Goal: Find specific page/section

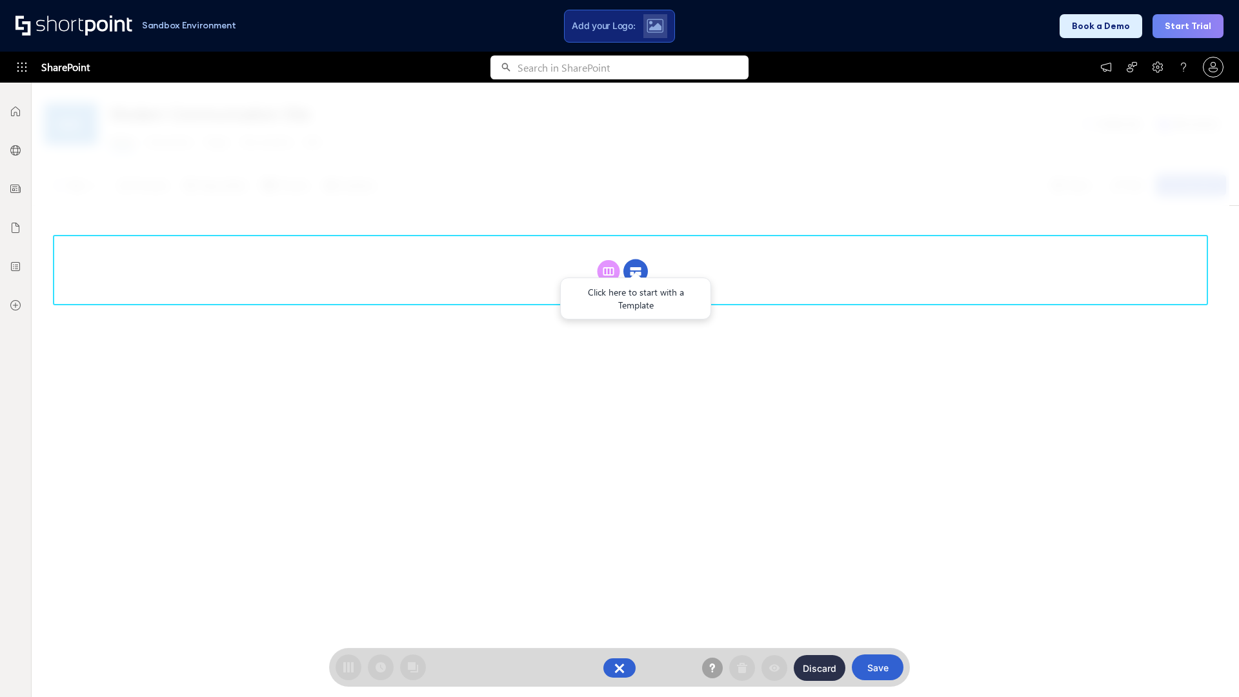
click at [635, 271] on circle at bounding box center [635, 271] width 25 height 25
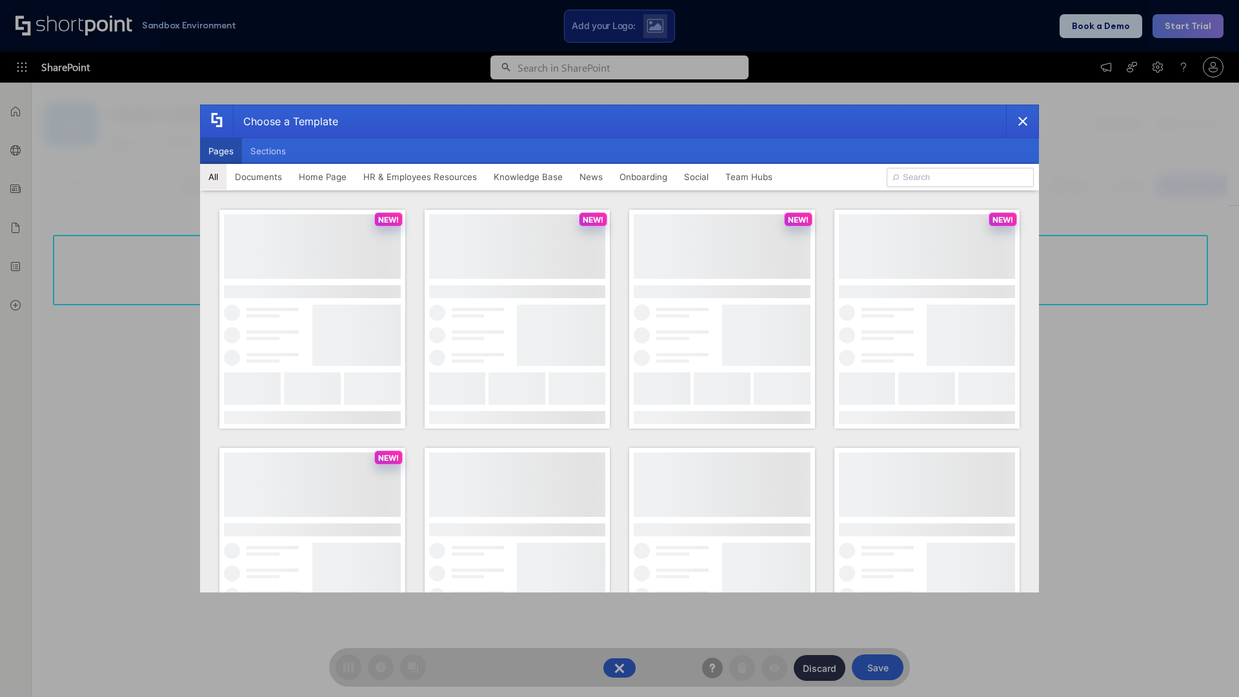
click at [221, 151] on button "Pages" at bounding box center [221, 151] width 42 height 26
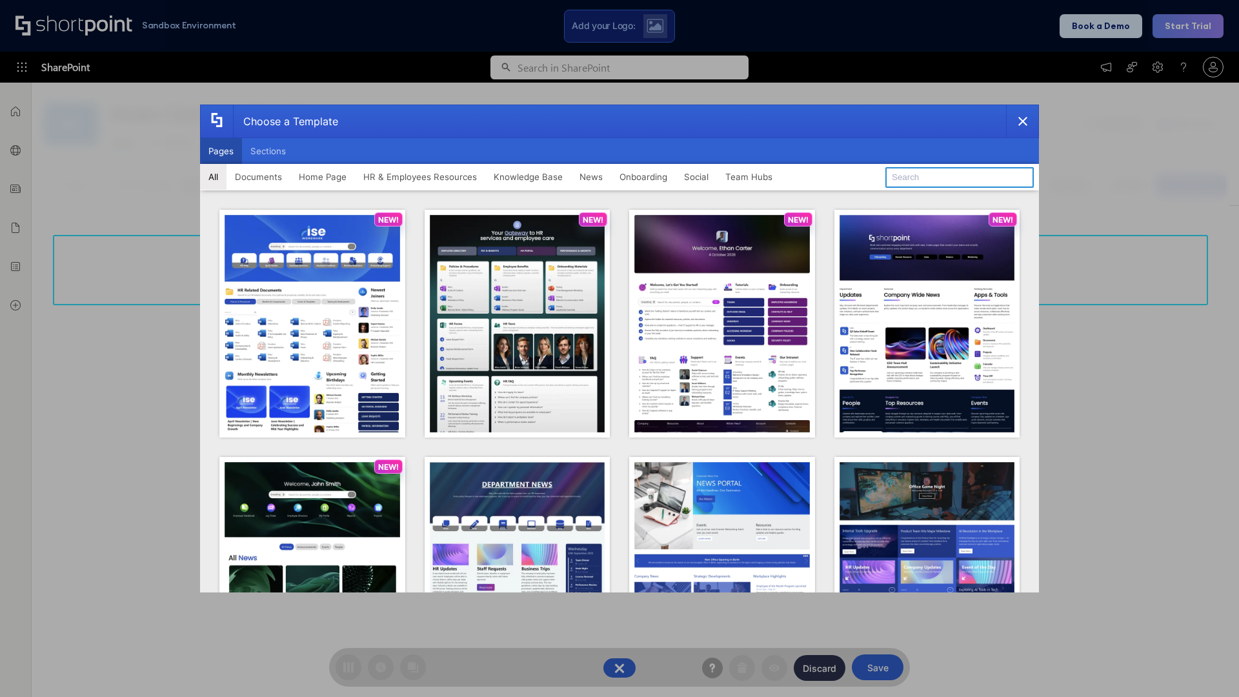
type input "Social Layout 1"
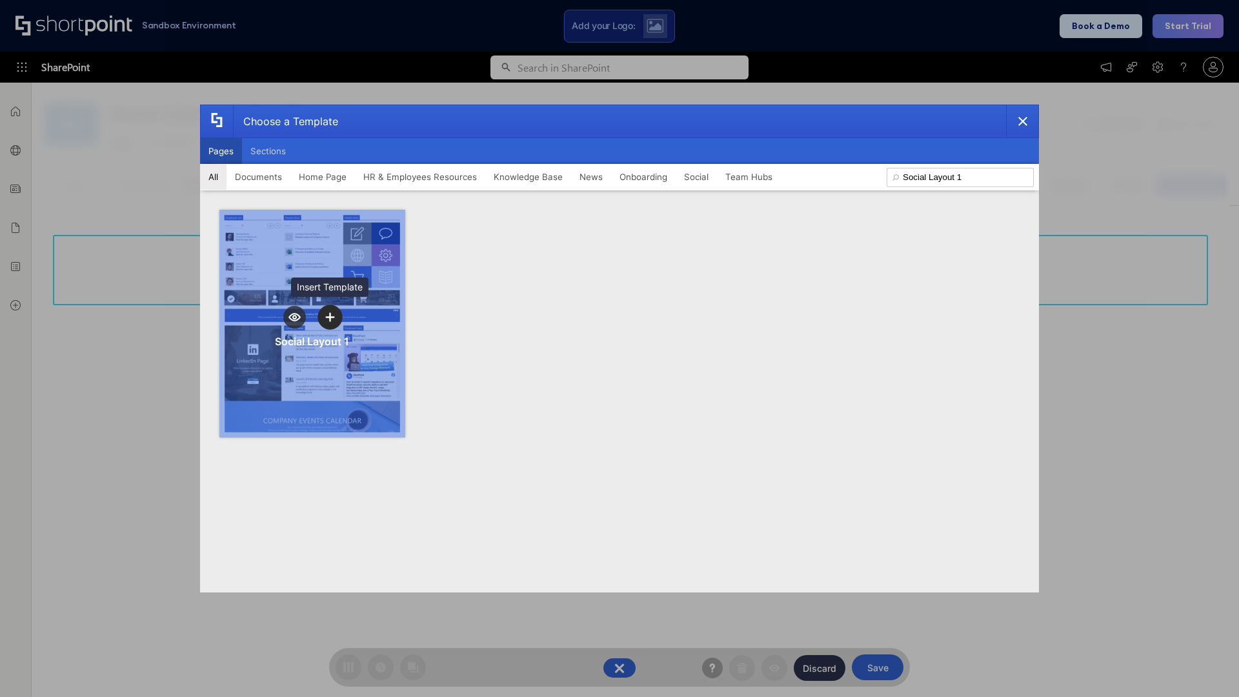
click at [330, 317] on icon "template selector" at bounding box center [329, 316] width 9 height 9
